Goal: Information Seeking & Learning: Learn about a topic

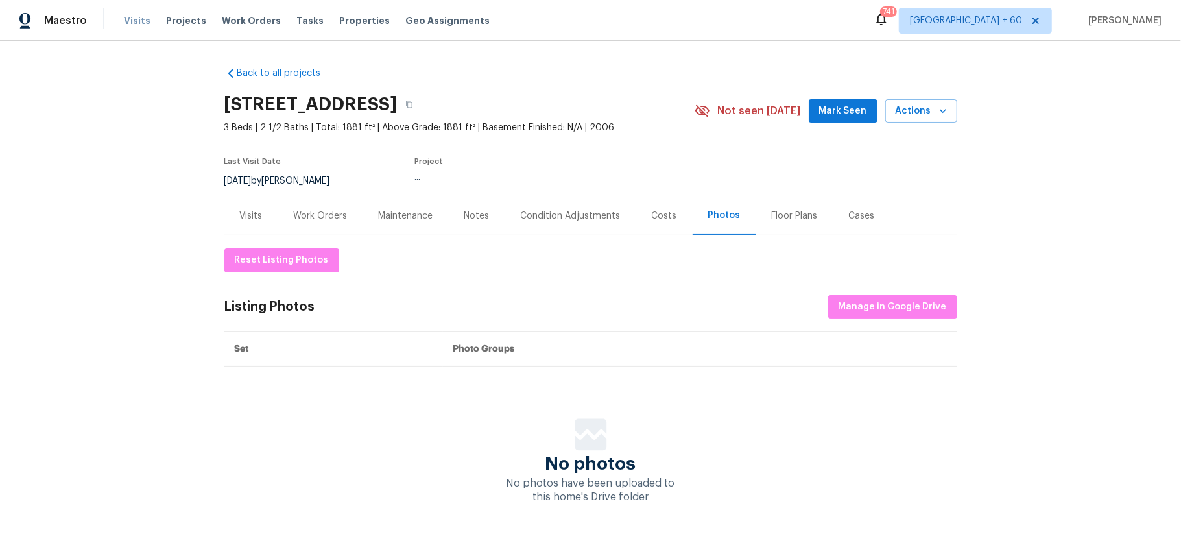
click at [133, 17] on span "Visits" at bounding box center [137, 20] width 27 height 13
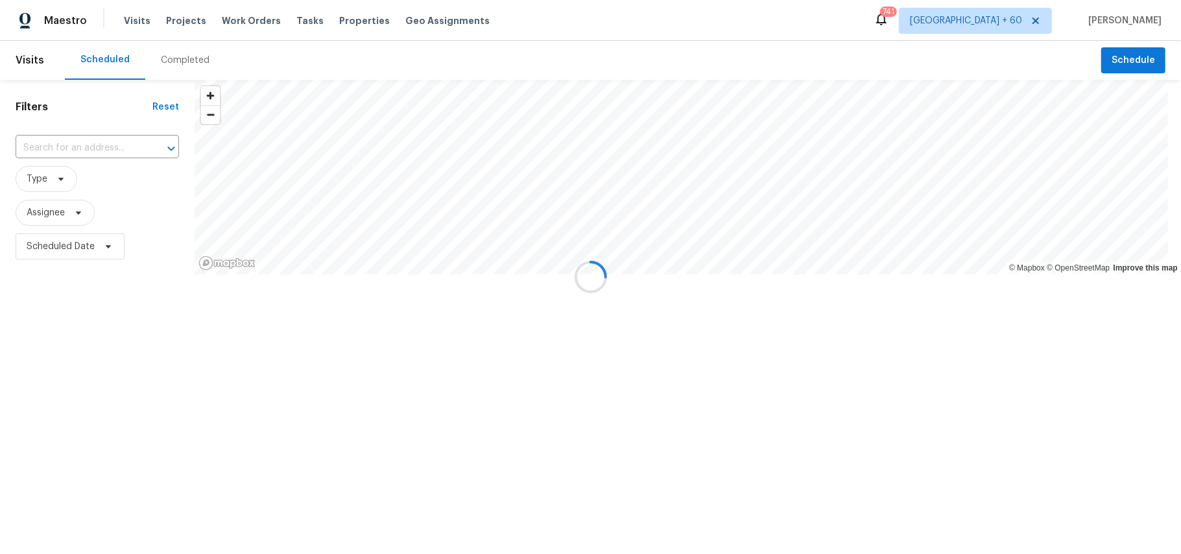
click at [190, 60] on div at bounding box center [590, 277] width 1181 height 554
click at [190, 60] on div "Completed" at bounding box center [185, 60] width 49 height 13
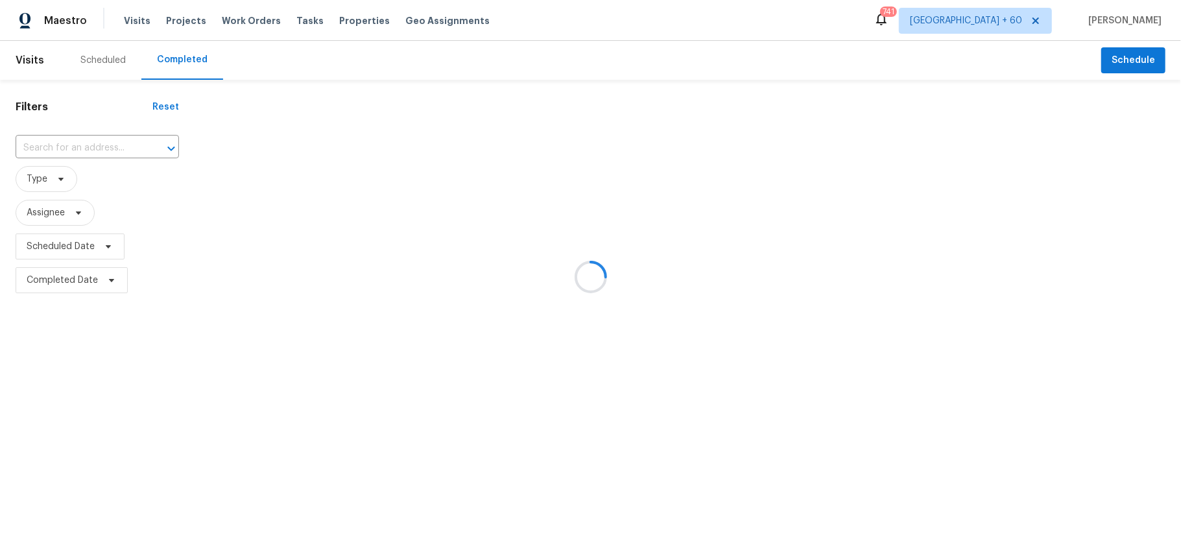
click at [60, 152] on div at bounding box center [590, 277] width 1181 height 554
click at [64, 149] on div at bounding box center [590, 277] width 1181 height 554
click at [71, 145] on div at bounding box center [590, 277] width 1181 height 554
click at [53, 148] on div at bounding box center [590, 277] width 1181 height 554
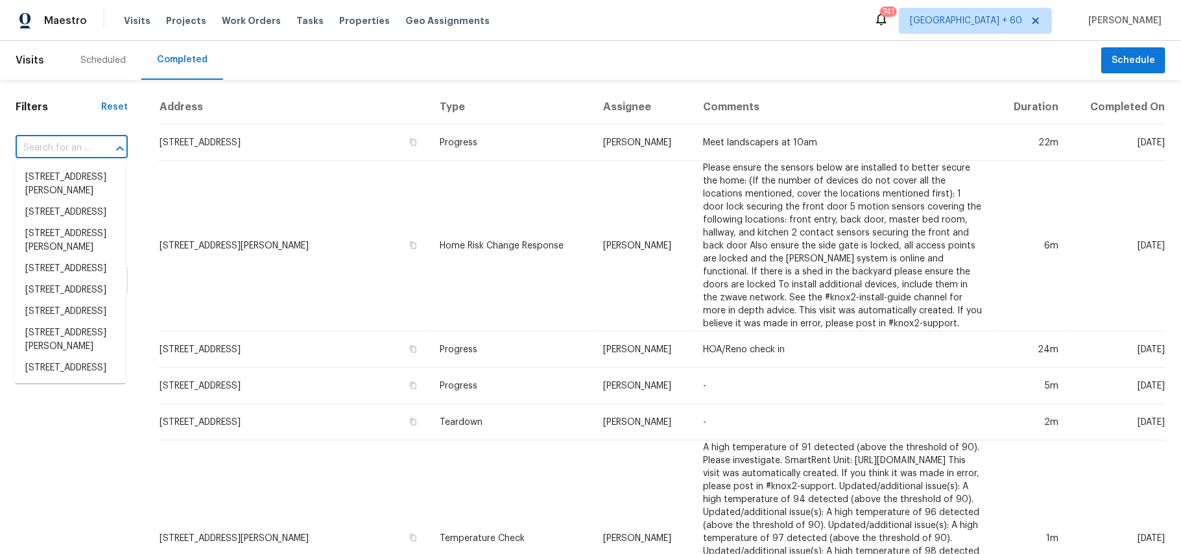
click at [58, 148] on input "text" at bounding box center [54, 148] width 76 height 20
paste input "[STREET_ADDRESS]"
type input "[STREET_ADDRESS]"
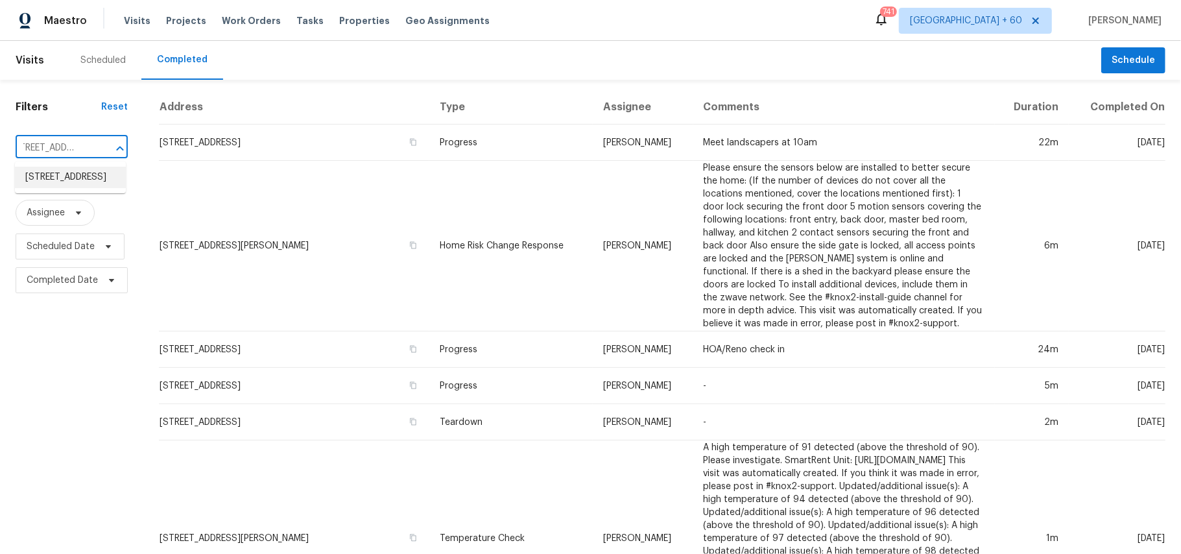
click at [61, 188] on li "[STREET_ADDRESS]" at bounding box center [70, 177] width 111 height 21
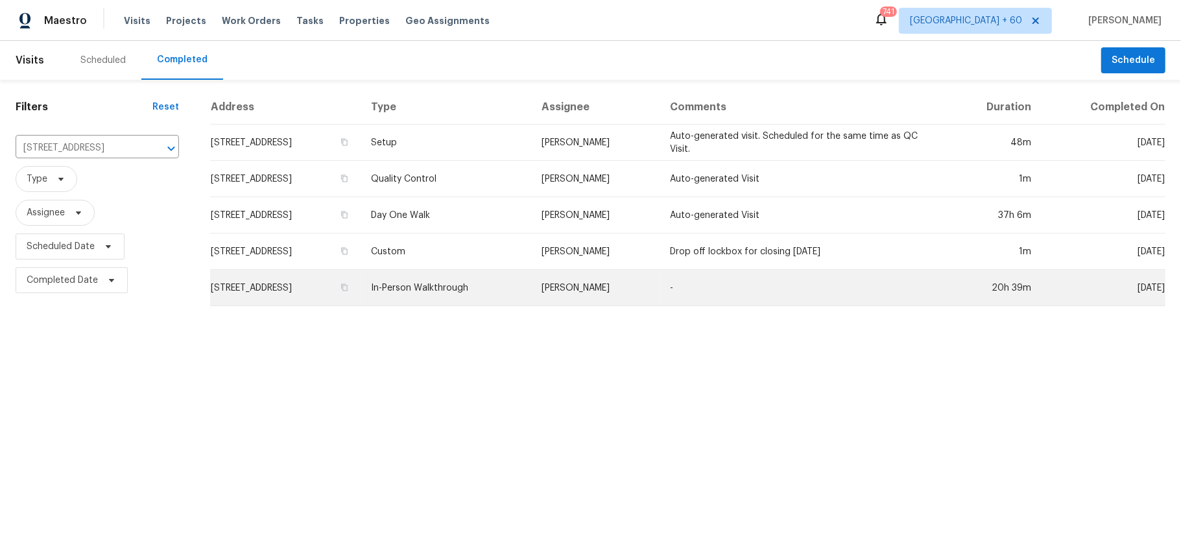
click at [532, 279] on td "In-Person Walkthrough" at bounding box center [445, 288] width 171 height 36
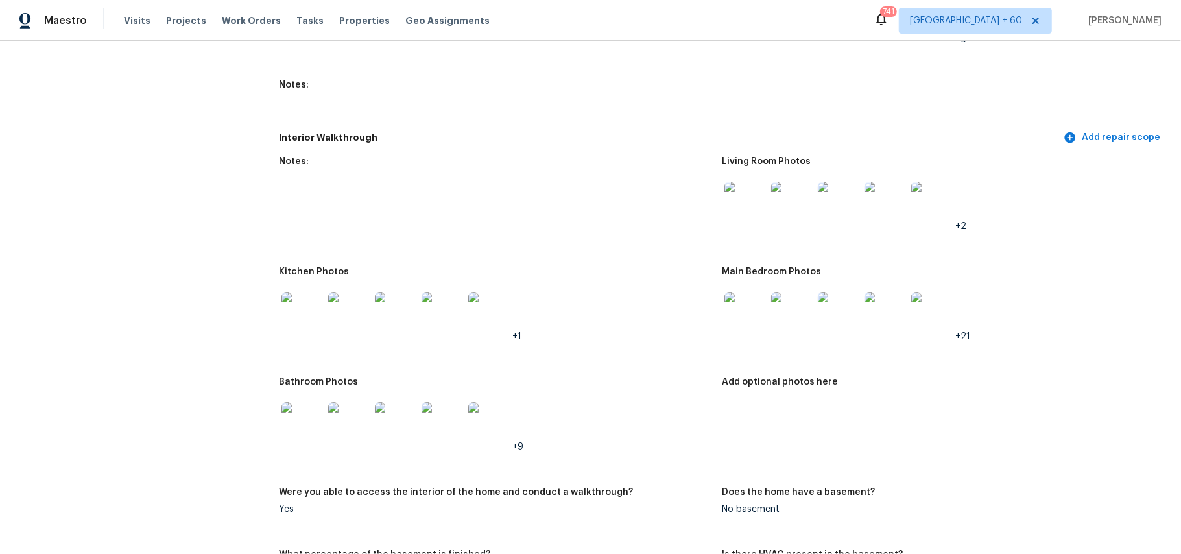
scroll to position [1556, 0]
click at [746, 298] on img at bounding box center [744, 310] width 41 height 41
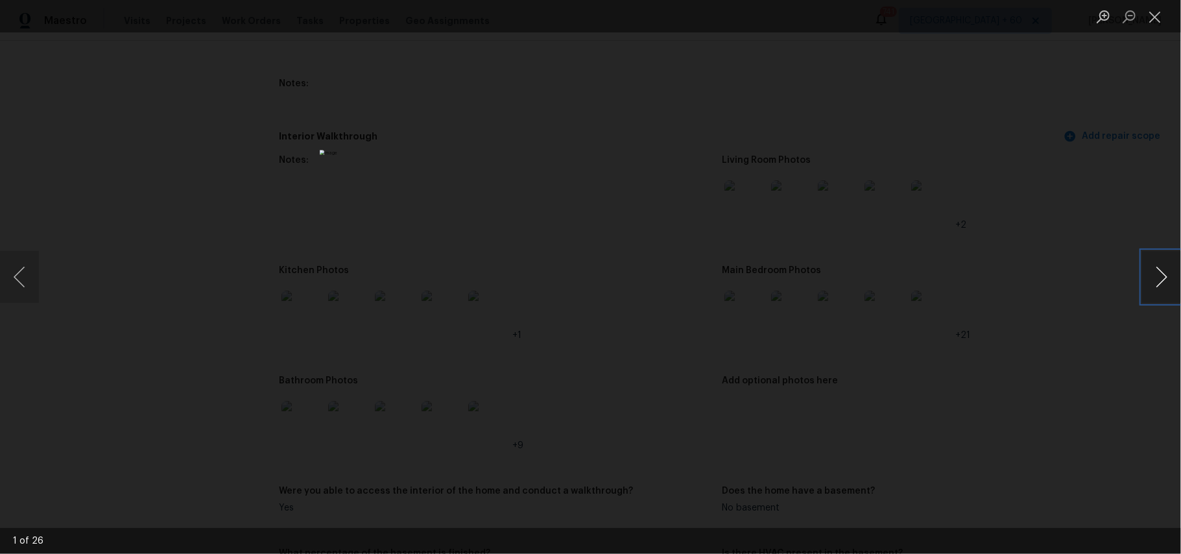
click at [1153, 276] on button "Next image" at bounding box center [1161, 277] width 39 height 52
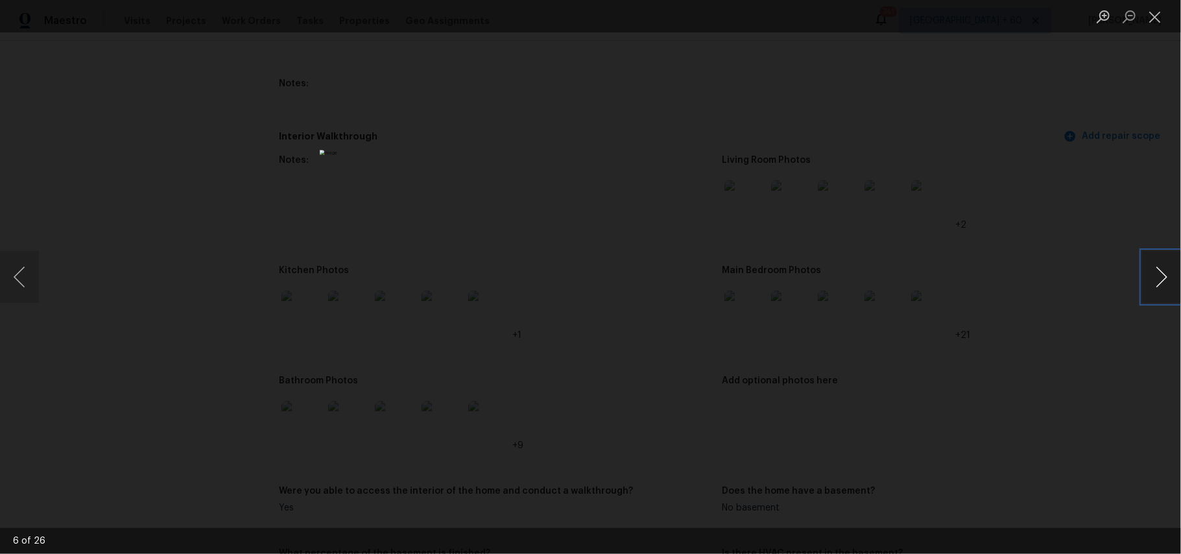
click at [1153, 276] on button "Next image" at bounding box center [1161, 277] width 39 height 52
click at [1171, 291] on button "Next image" at bounding box center [1161, 277] width 39 height 52
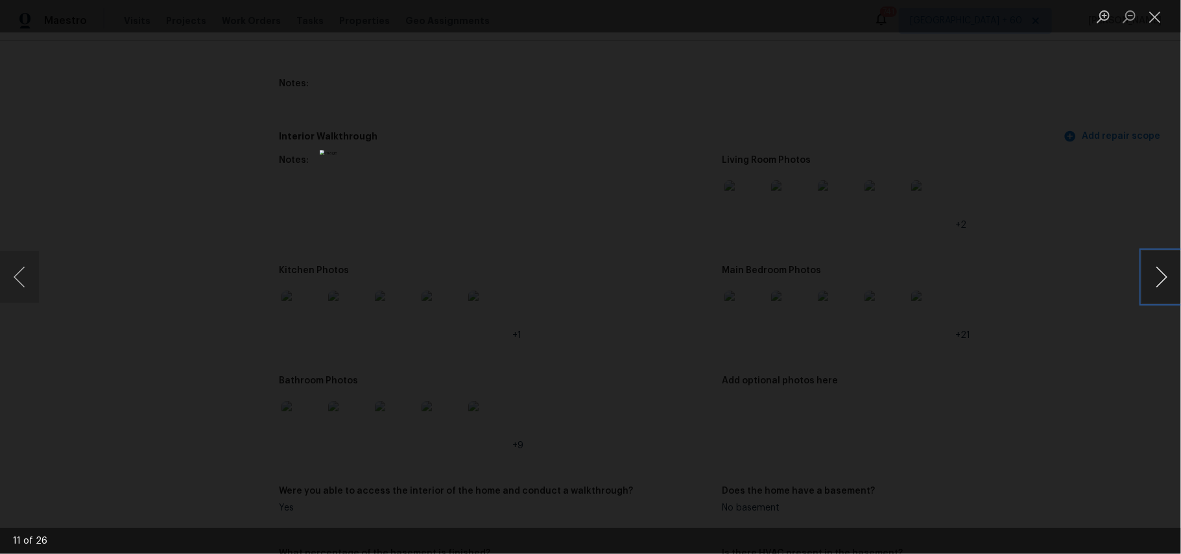
click at [1171, 291] on button "Next image" at bounding box center [1161, 277] width 39 height 52
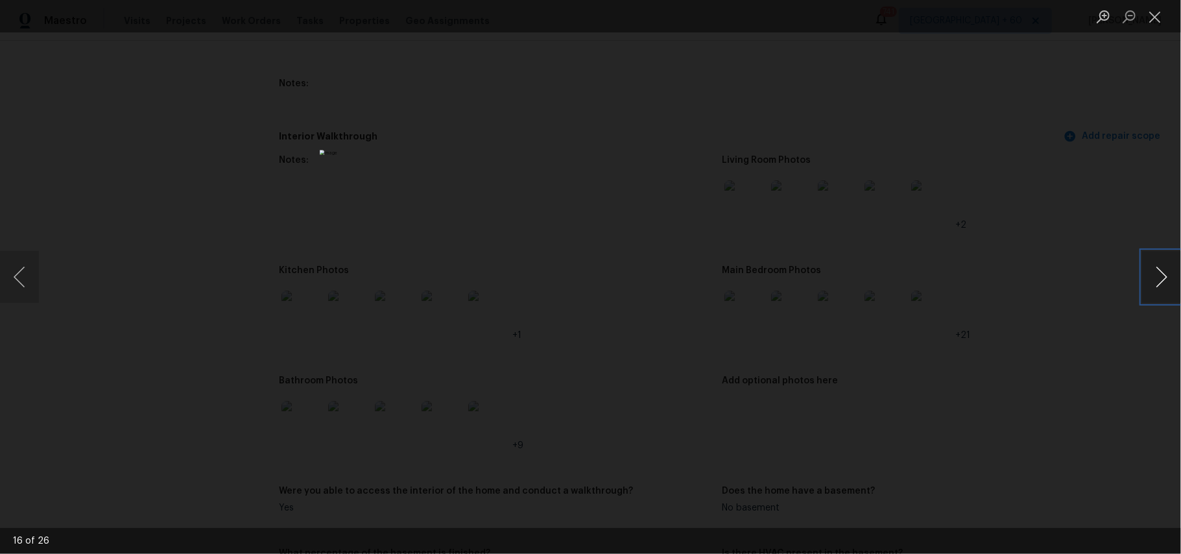
click at [1171, 291] on button "Next image" at bounding box center [1161, 277] width 39 height 52
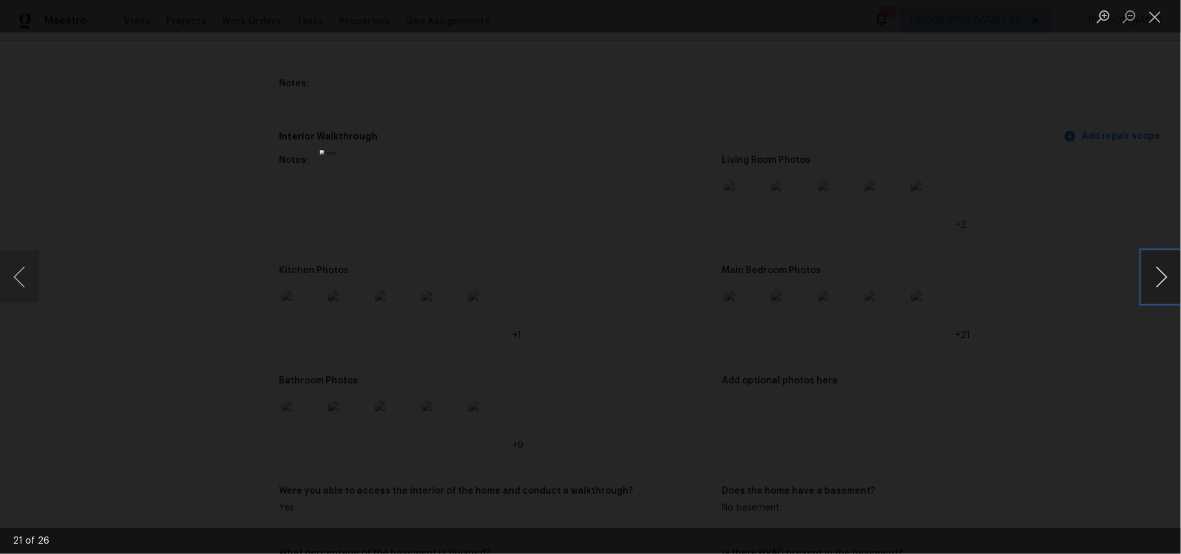
click at [1171, 291] on button "Next image" at bounding box center [1161, 277] width 39 height 52
click at [30, 287] on button "Previous image" at bounding box center [19, 277] width 39 height 52
click at [1155, 276] on button "Next image" at bounding box center [1161, 277] width 39 height 52
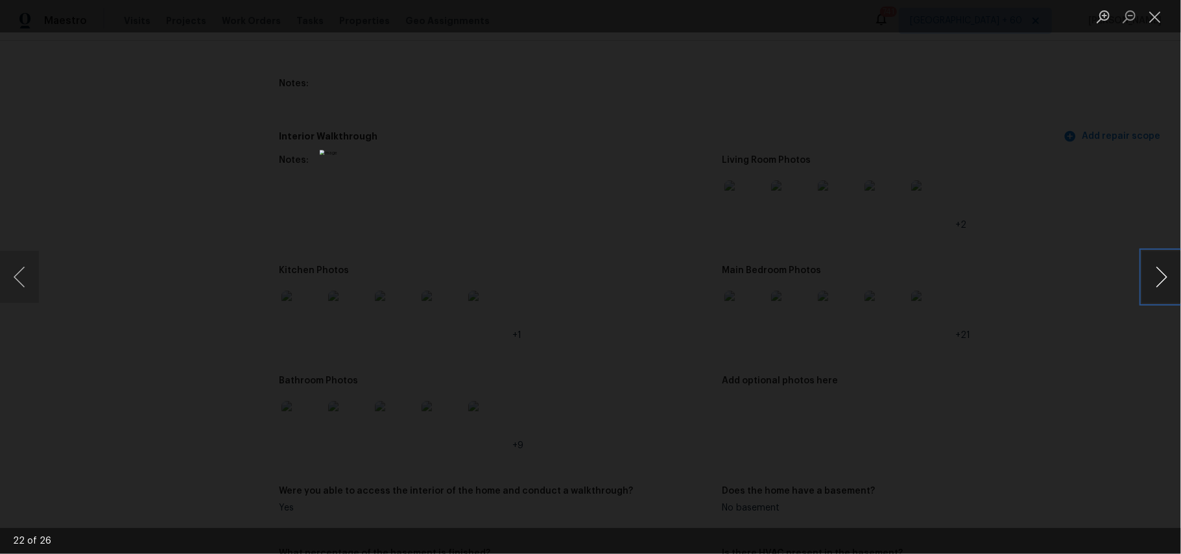
click at [1155, 276] on button "Next image" at bounding box center [1161, 277] width 39 height 52
click at [1155, 22] on button "Close lightbox" at bounding box center [1155, 16] width 26 height 23
